Goal: Task Accomplishment & Management: Use online tool/utility

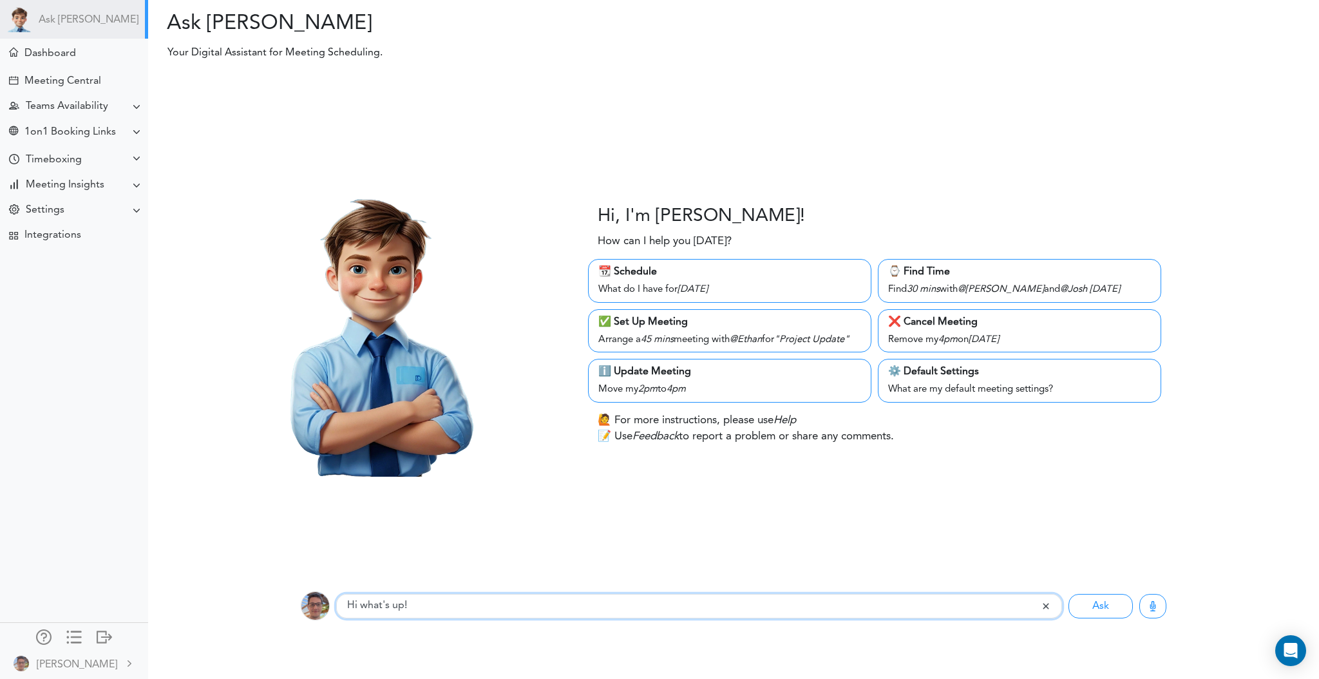
click at [397, 611] on input "Hi what's up!" at bounding box center [688, 606] width 705 height 24
drag, startPoint x: 435, startPoint y: 613, endPoint x: 302, endPoint y: 594, distance: 134.7
click at [261, 598] on div "Listening... Hi what's up! Ask Requests" at bounding box center [733, 606] width 1190 height 52
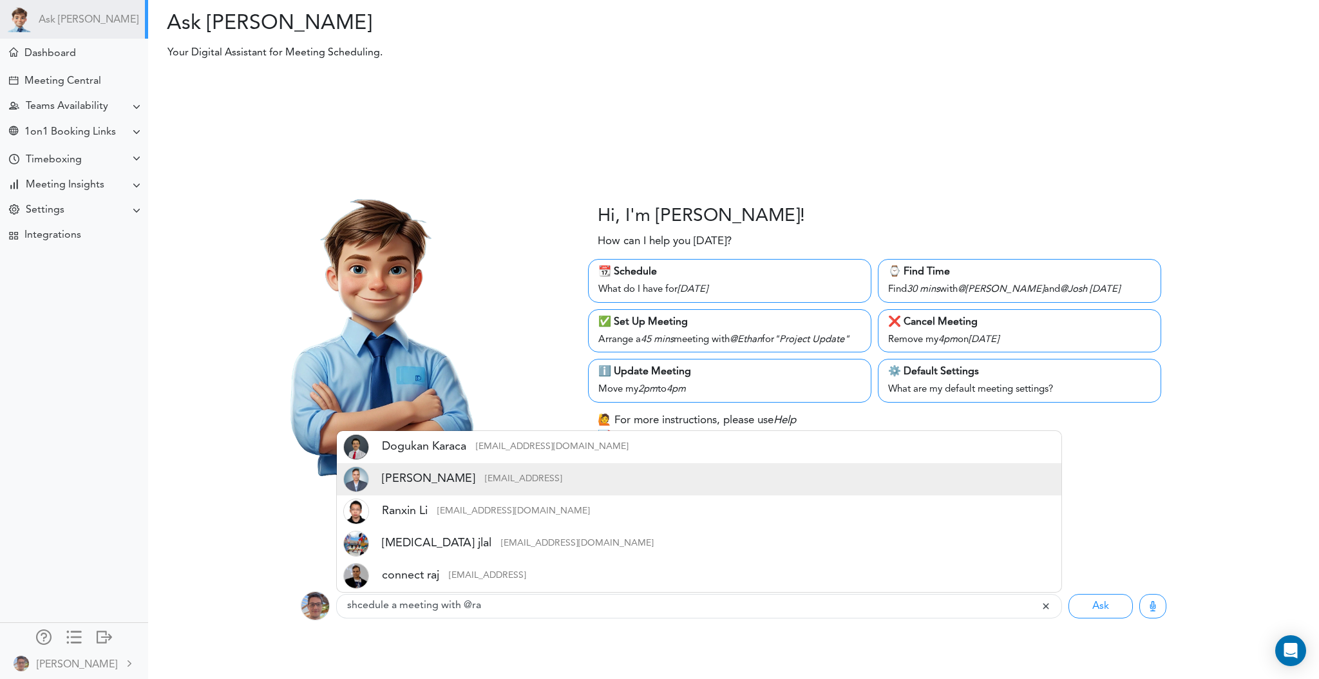
click at [509, 480] on div "Raj Lal raj@teamcalendar.ai" at bounding box center [699, 479] width 724 height 32
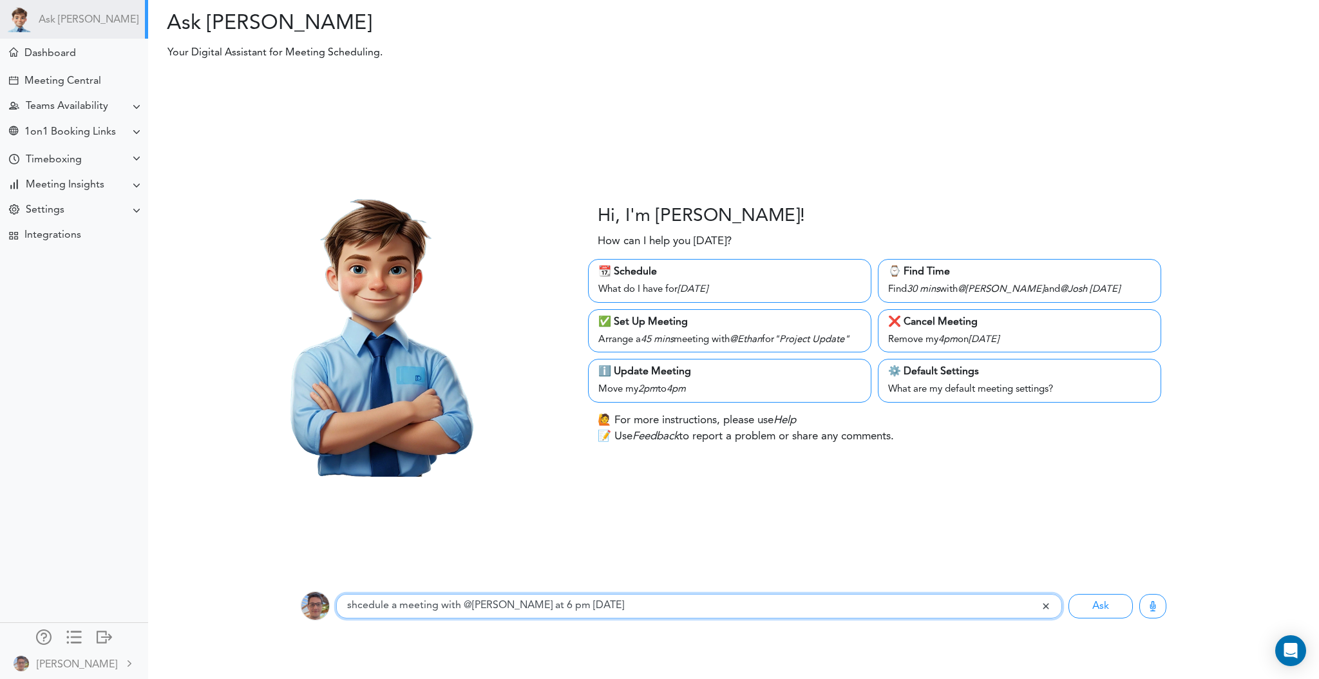
type input "shcedule a meeting with @Raj at 6 pm today"
click at [1069, 594] on button "Ask" at bounding box center [1101, 606] width 64 height 24
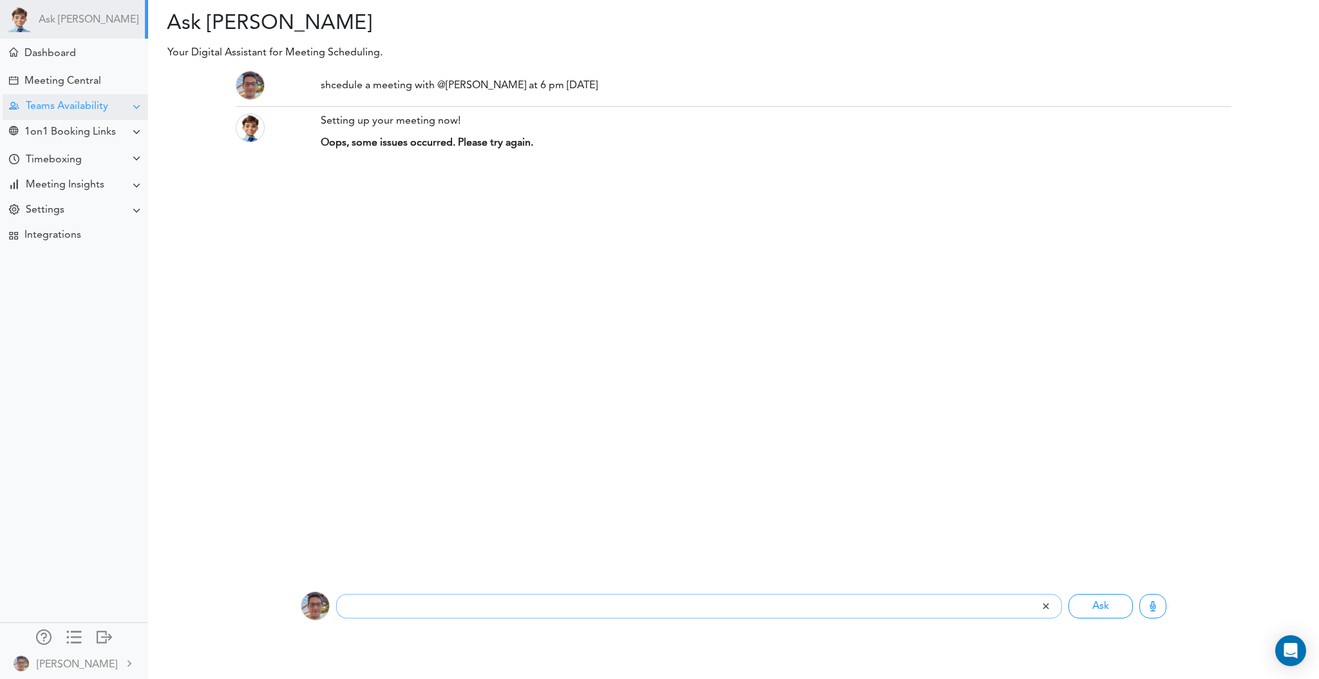
click at [68, 108] on div "Teams Availability" at bounding box center [67, 106] width 82 height 12
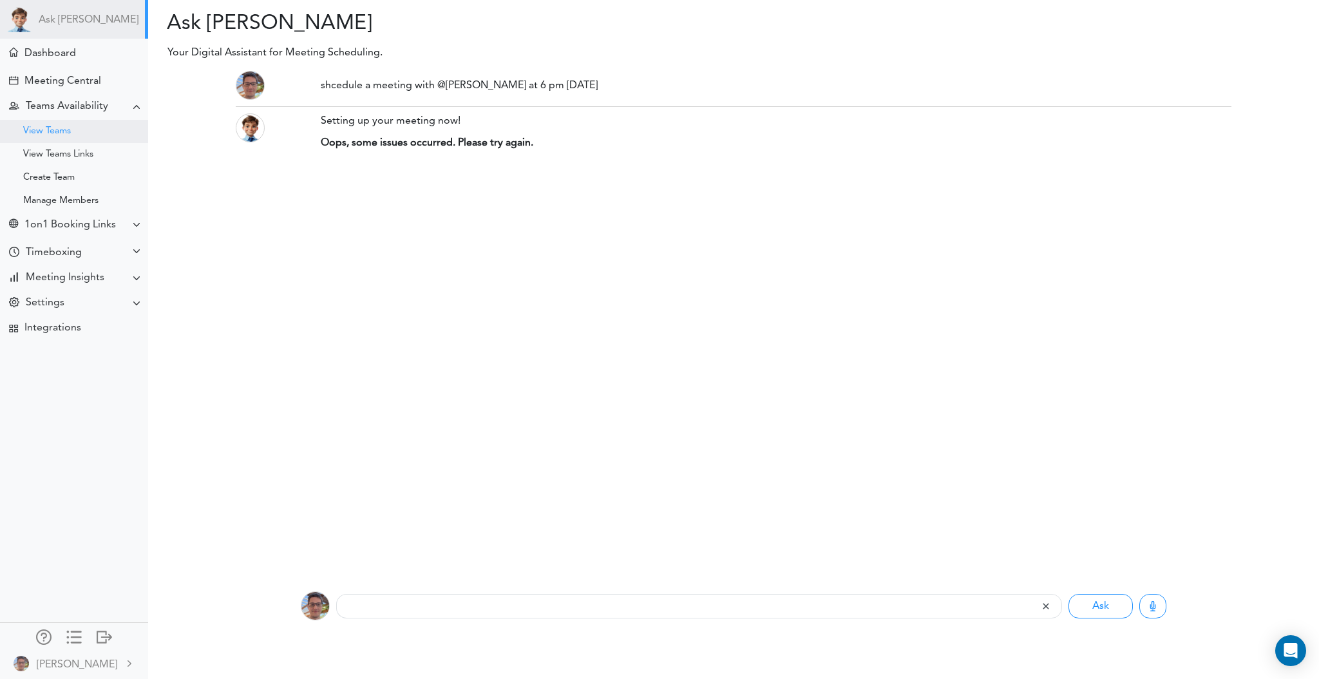
click at [62, 128] on div "View Teams" at bounding box center [47, 131] width 48 height 6
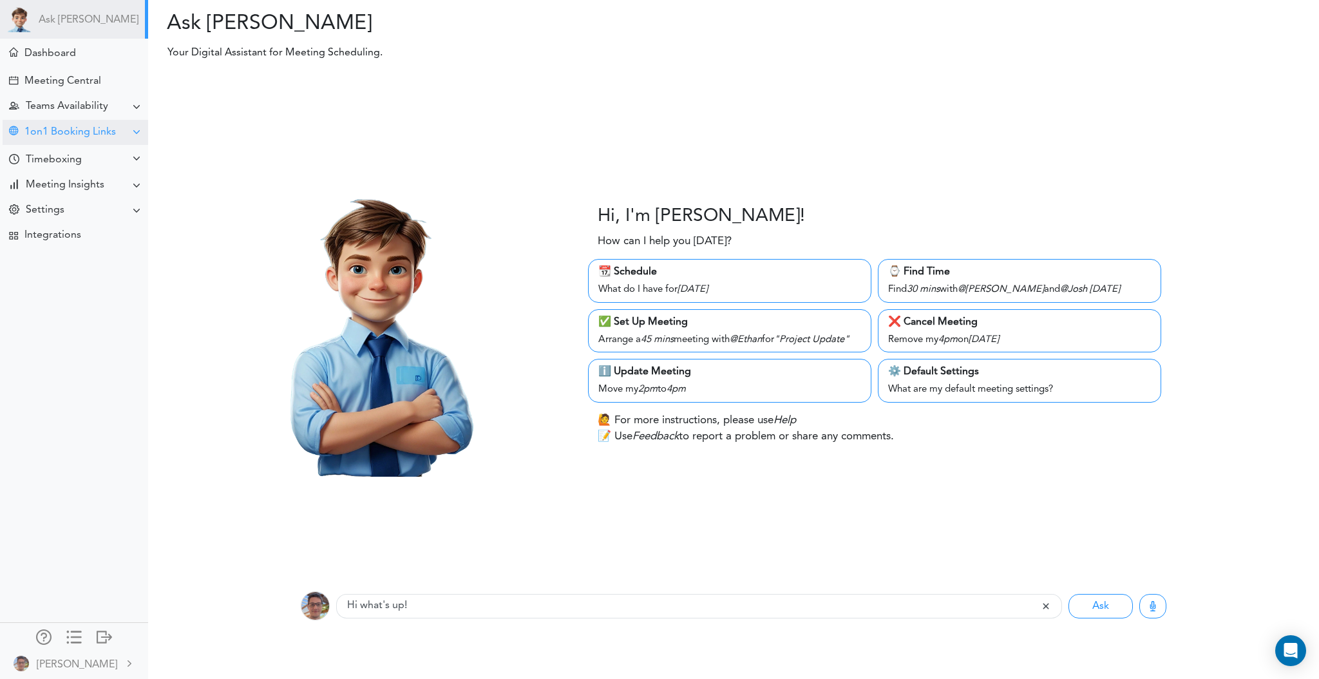
click at [81, 131] on div "1on1 Booking Links" at bounding box center [69, 132] width 91 height 12
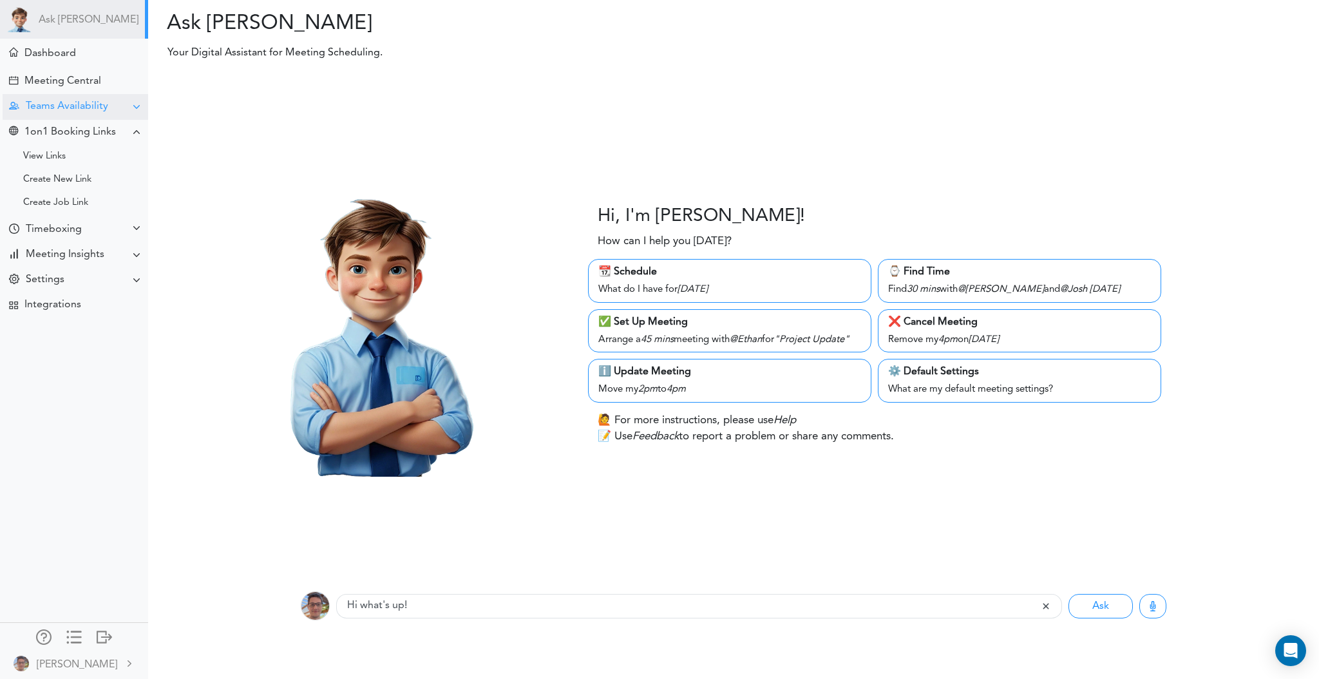
click at [86, 95] on div "Teams Availability" at bounding box center [76, 106] width 146 height 25
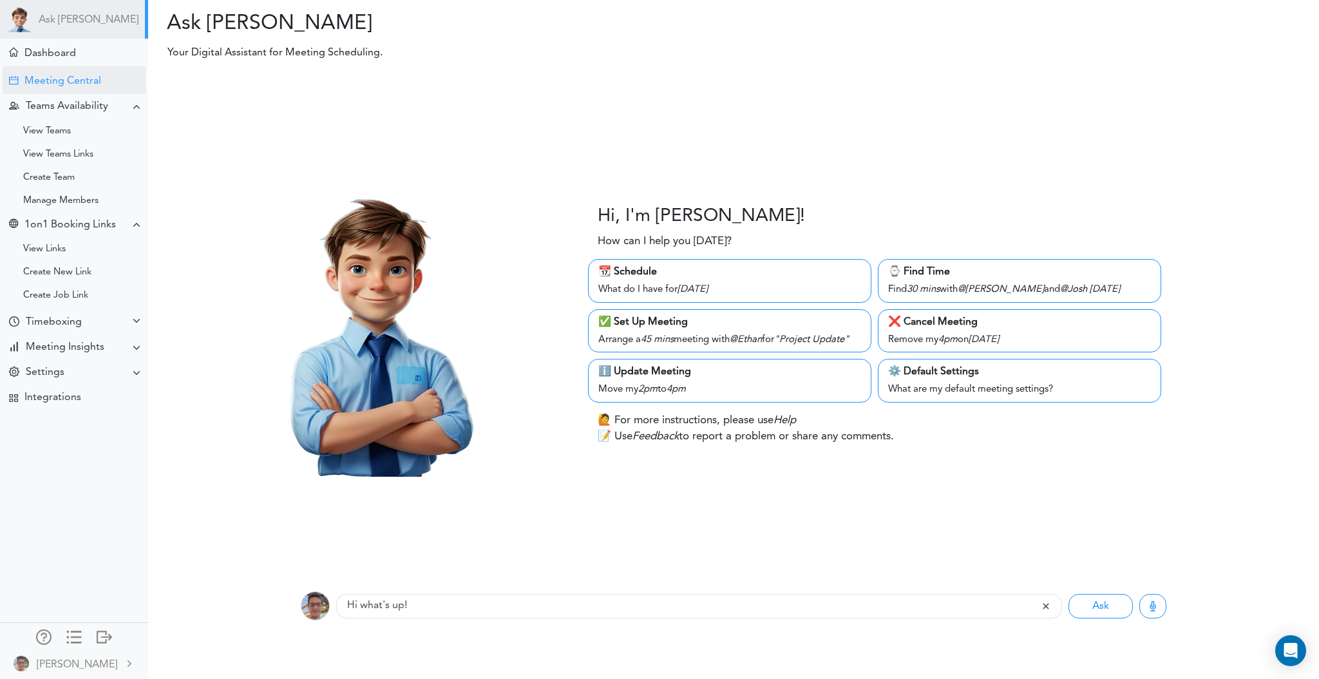
click at [86, 83] on div "Meeting Central" at bounding box center [62, 81] width 77 height 12
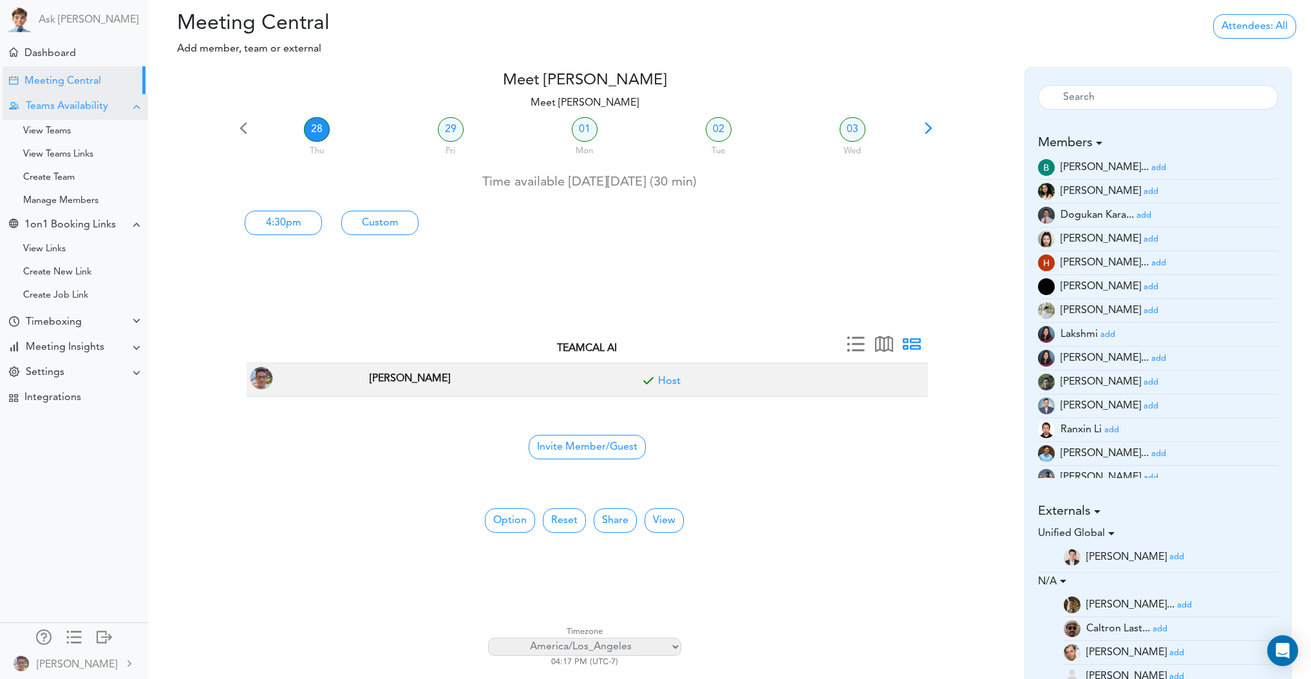
click at [62, 115] on div "Teams Availability" at bounding box center [76, 106] width 146 height 25
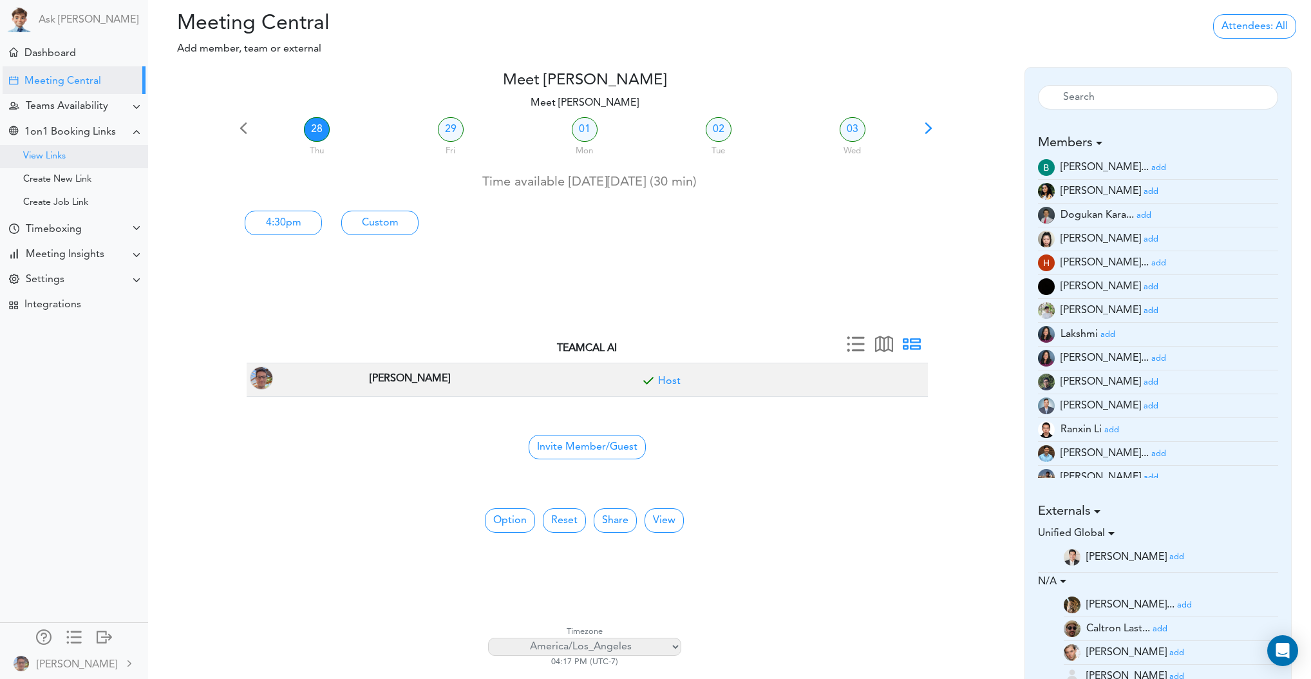
click at [58, 153] on div "View Links" at bounding box center [44, 156] width 43 height 6
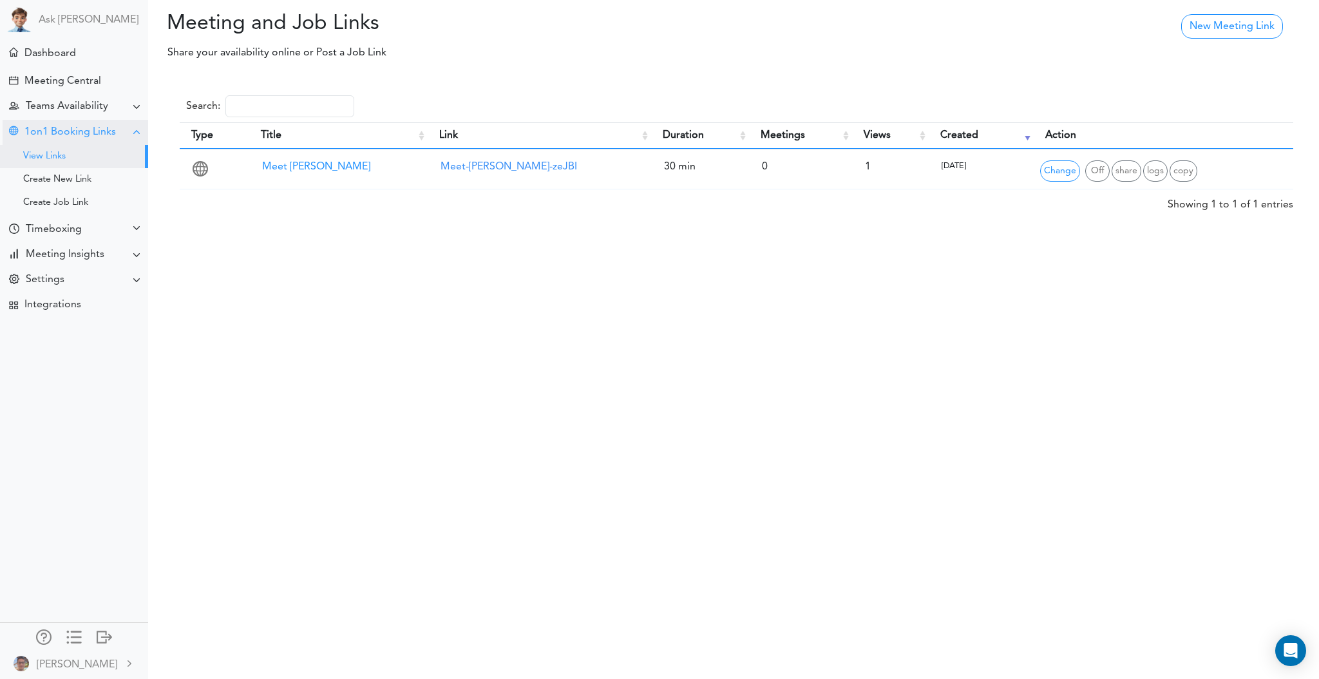
click at [62, 137] on div "1on1 Booking Links" at bounding box center [69, 132] width 91 height 12
click at [77, 110] on div "Teams Availability" at bounding box center [67, 106] width 82 height 12
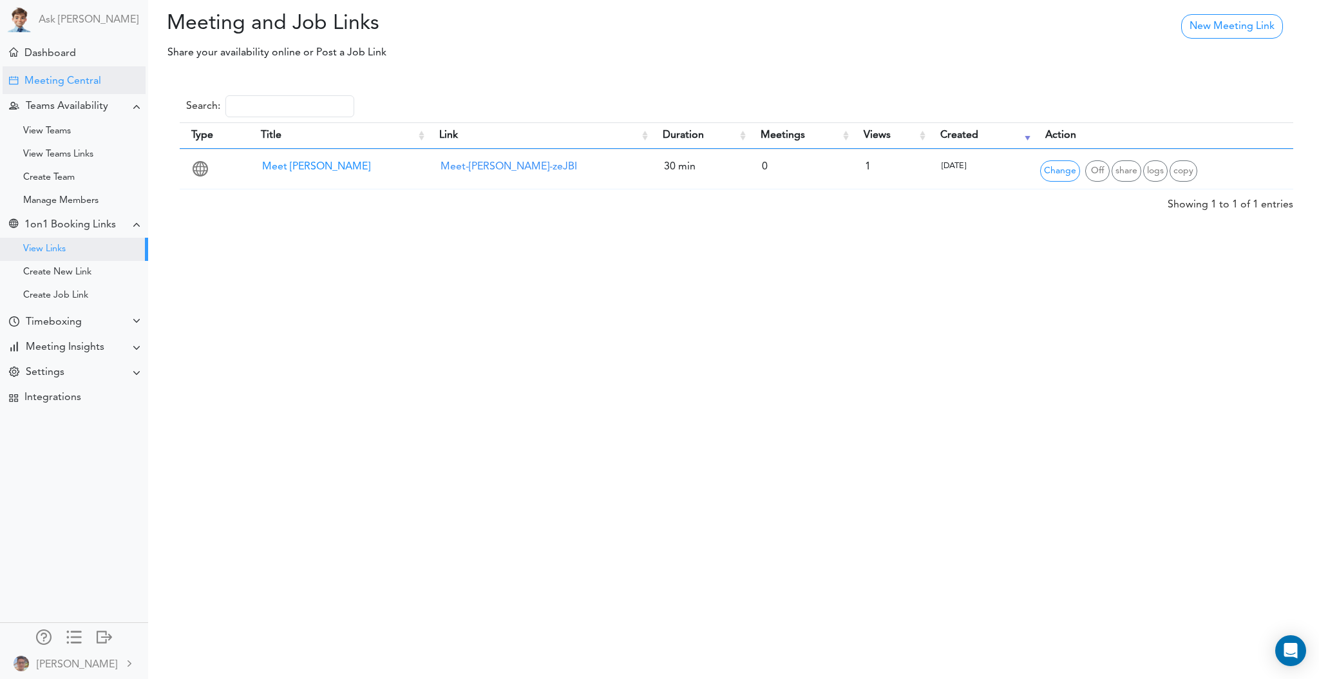
click at [62, 86] on div "Meeting Central" at bounding box center [62, 81] width 77 height 12
click at [70, 70] on div "Meeting Central" at bounding box center [74, 80] width 143 height 28
click at [73, 52] on div "Dashboard" at bounding box center [50, 54] width 52 height 12
click at [69, 52] on div "Dashboard" at bounding box center [50, 54] width 52 height 12
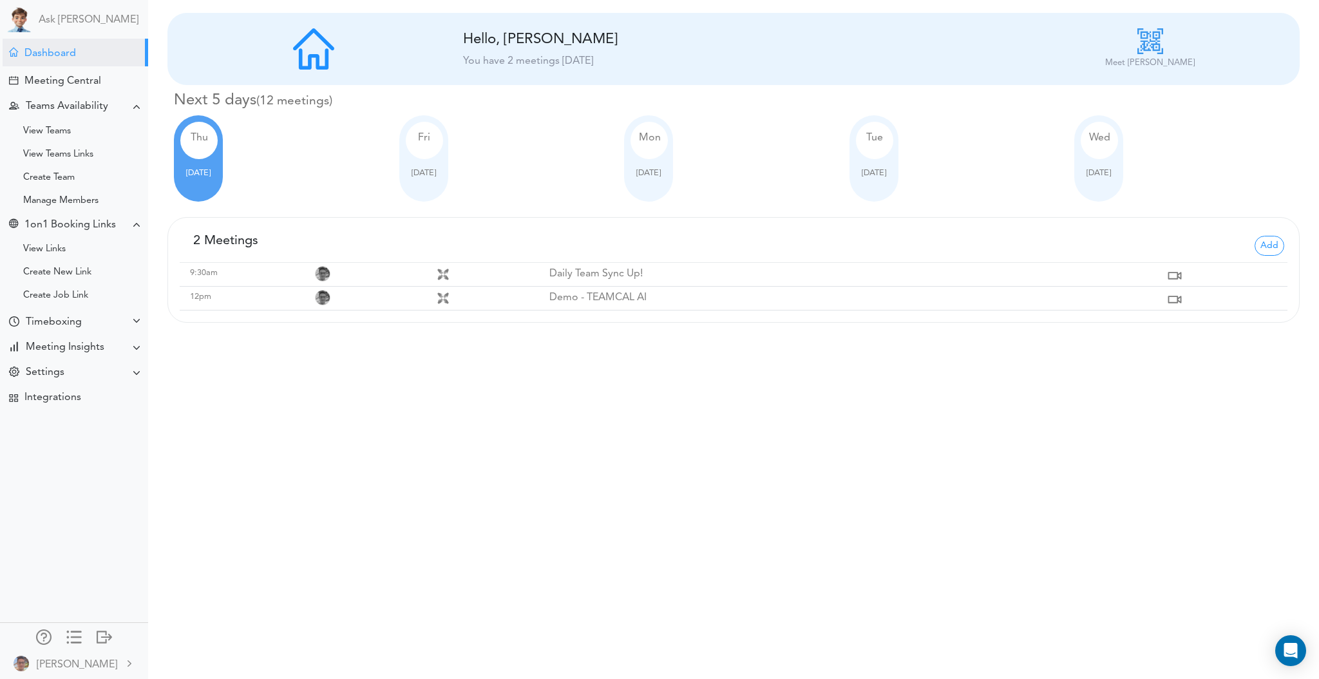
click at [197, 139] on span "Thu" at bounding box center [199, 138] width 17 height 10
click at [1277, 250] on span "Add" at bounding box center [1270, 246] width 30 height 20
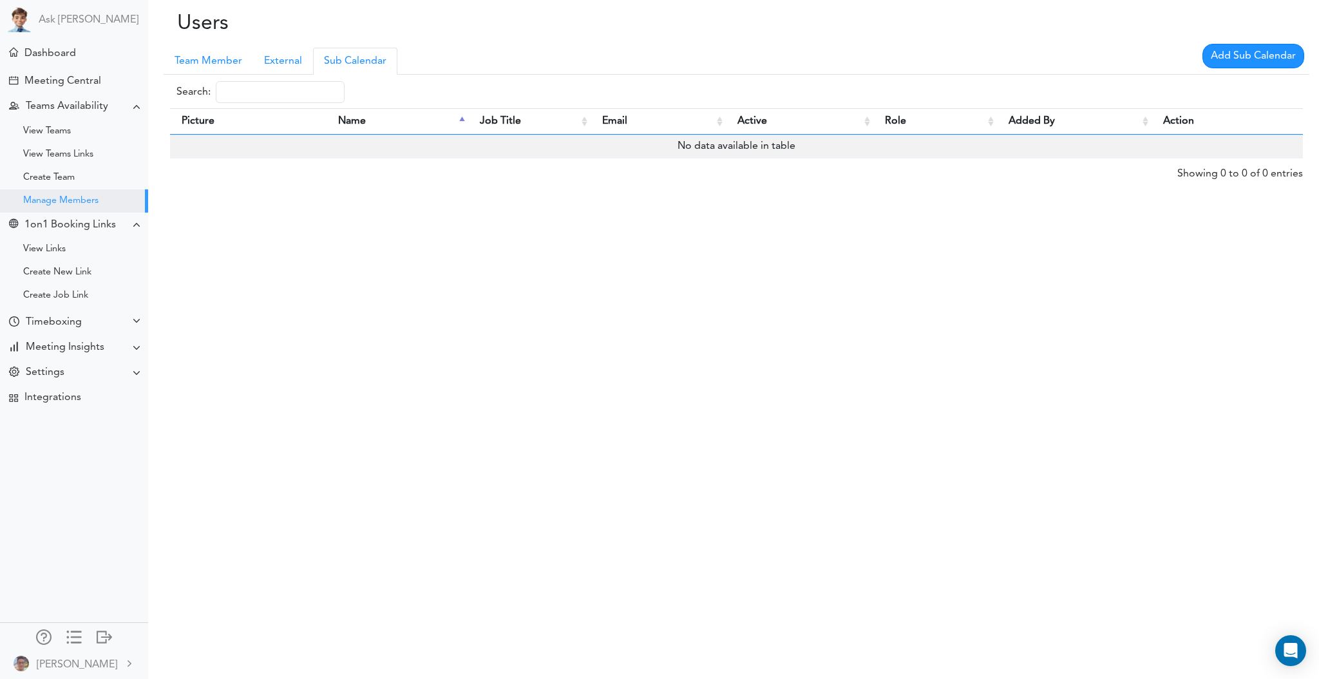
click at [252, 98] on input "Search:" at bounding box center [280, 92] width 129 height 22
type input "raj"
